Goal: Information Seeking & Learning: Learn about a topic

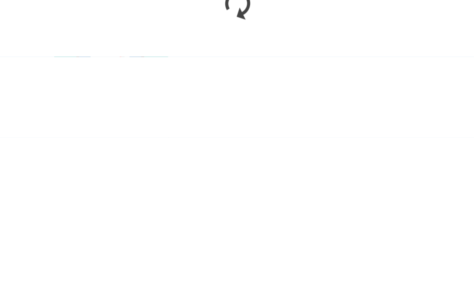
scroll to position [604, 0]
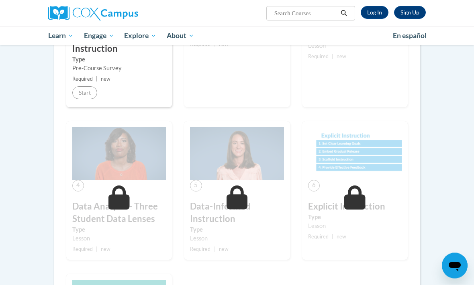
scroll to position [256, 0]
click at [375, 14] on link "Log In" at bounding box center [374, 12] width 28 height 13
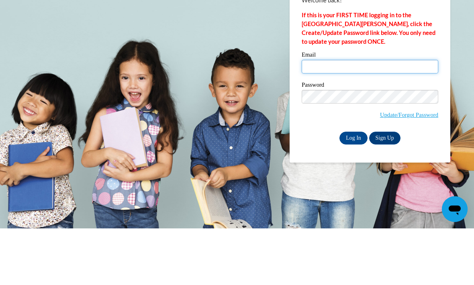
type input "Zariahubert6@gmail.com"
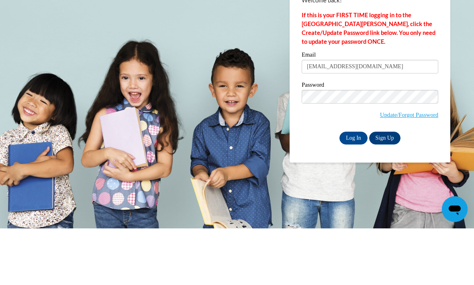
click at [353, 188] on input "Log In" at bounding box center [353, 194] width 28 height 13
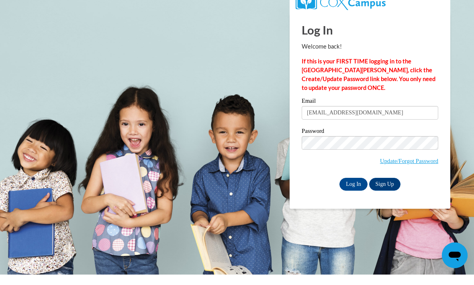
click at [348, 189] on input "Log In" at bounding box center [353, 194] width 28 height 13
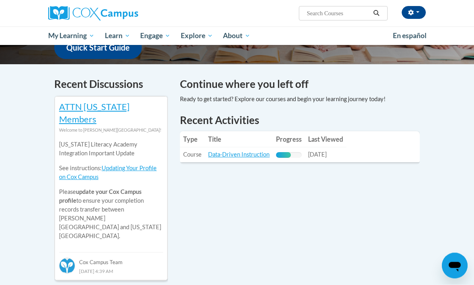
scroll to position [226, 0]
click at [382, 146] on table "Type Title Progress Last Viewed Type: Course Title: Data-Driven Instruction Pro…" at bounding box center [300, 146] width 240 height 31
click at [252, 151] on link "Data-Driven Instruction" at bounding box center [238, 154] width 61 height 7
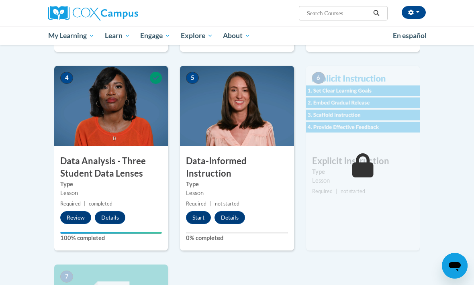
scroll to position [346, 0]
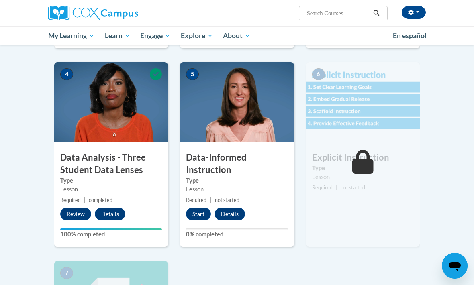
click at [198, 214] on button "Start" at bounding box center [198, 214] width 25 height 13
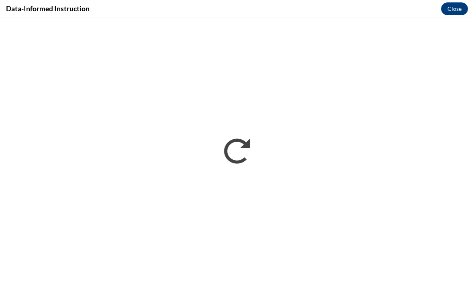
scroll to position [420, 0]
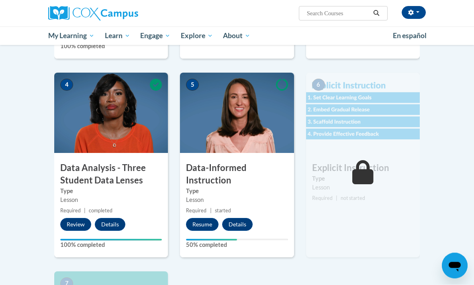
scroll to position [335, 0]
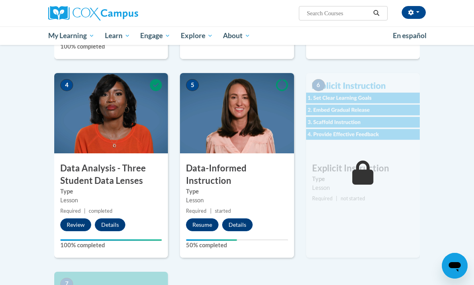
click at [199, 227] on button "Resume" at bounding box center [202, 224] width 33 height 13
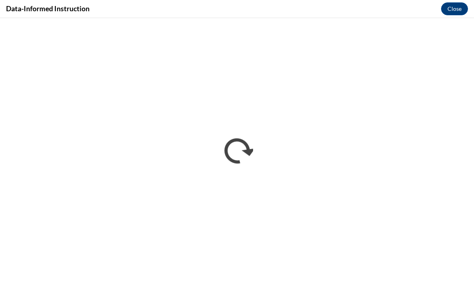
scroll to position [451, 0]
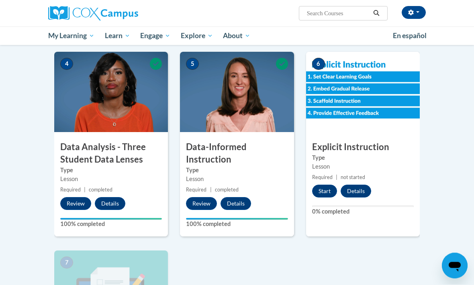
scroll to position [356, 0]
click at [321, 189] on button "Start" at bounding box center [324, 191] width 25 height 13
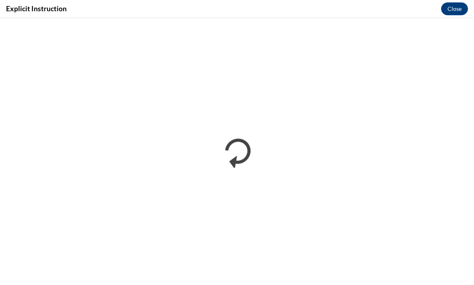
scroll to position [0, 0]
